Goal: Find specific page/section: Find specific page/section

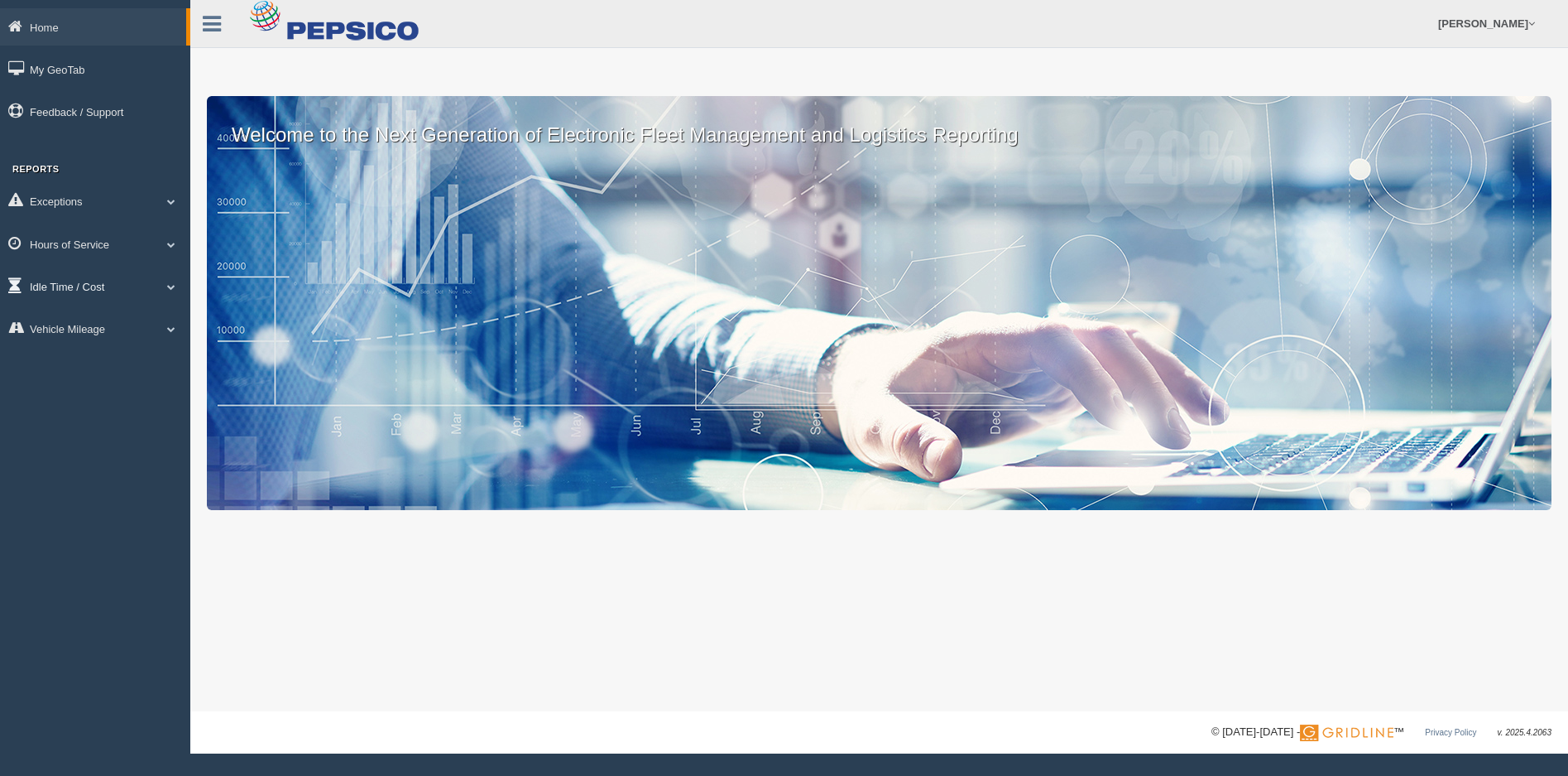
click at [86, 294] on link "Idle Time / Cost" at bounding box center [95, 286] width 191 height 37
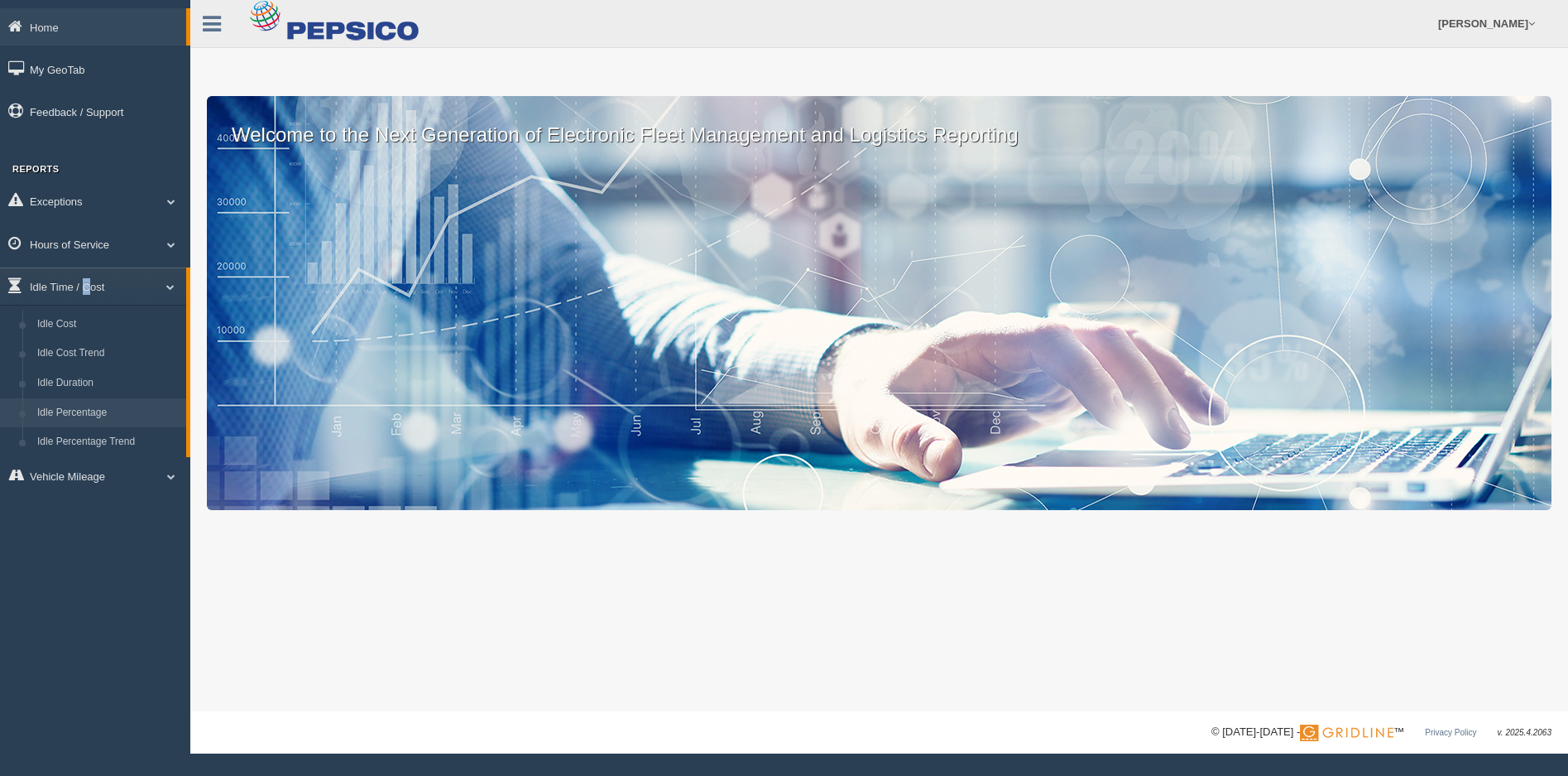
drag, startPoint x: 86, startPoint y: 294, endPoint x: 72, endPoint y: 412, distance: 118.8
click at [72, 412] on link "Idle Percentage" at bounding box center [107, 413] width 156 height 30
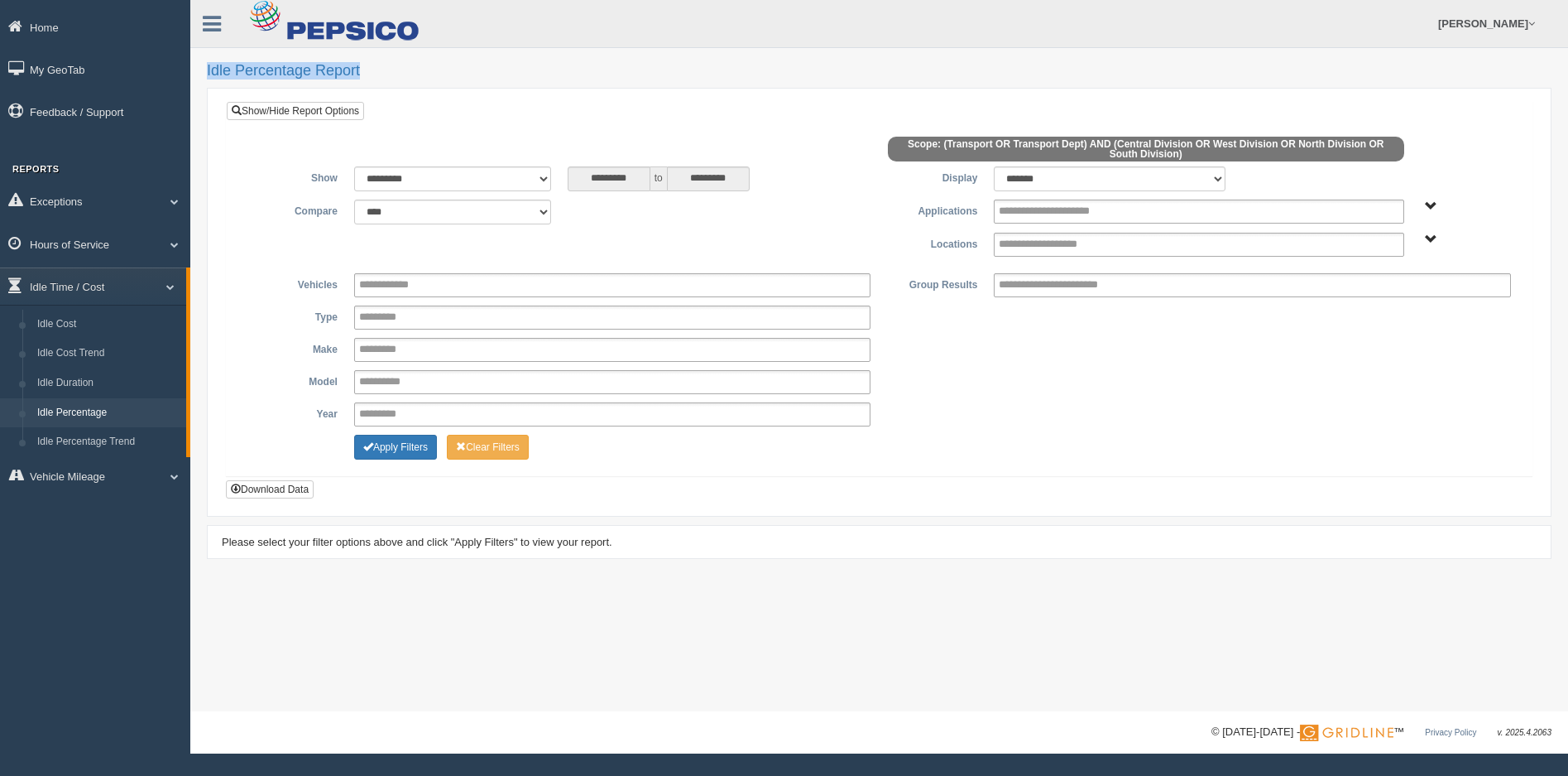
drag, startPoint x: 202, startPoint y: 67, endPoint x: 363, endPoint y: 72, distance: 161.1
click at [363, 72] on div "**********" at bounding box center [879, 356] width 1378 height 711
click at [363, 72] on h2 "Idle Percentage Report" at bounding box center [879, 71] width 1345 height 17
